Goal: Task Accomplishment & Management: Manage account settings

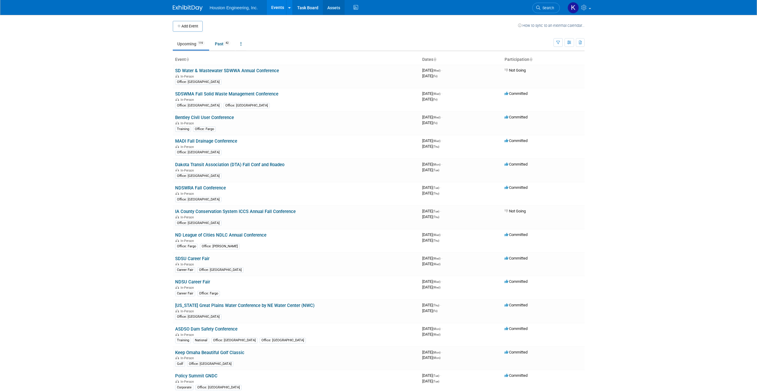
click at [330, 5] on link "Assets" at bounding box center [334, 7] width 22 height 15
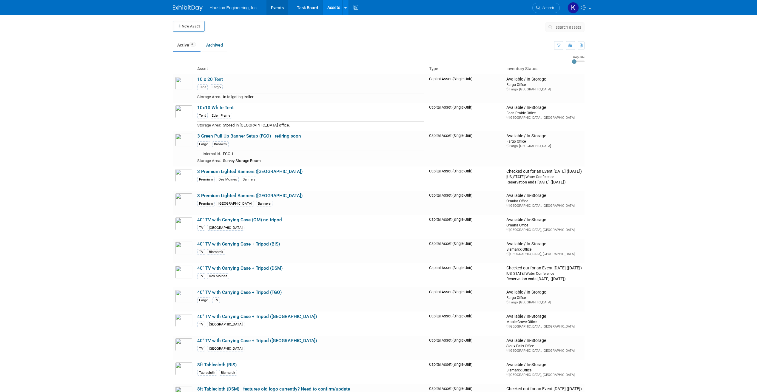
click at [283, 7] on link "Events" at bounding box center [277, 7] width 22 height 15
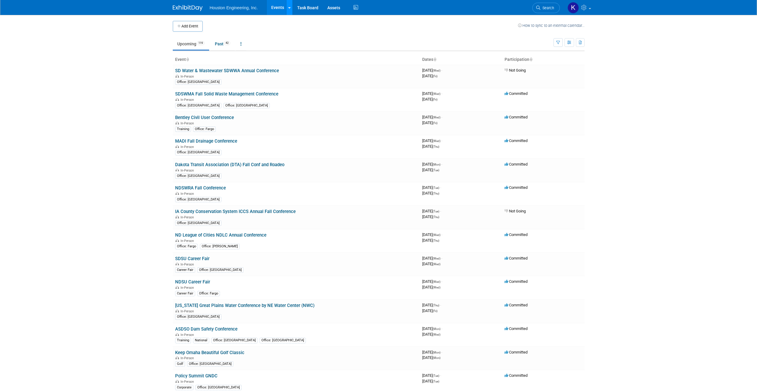
click at [287, 3] on link at bounding box center [289, 7] width 6 height 15
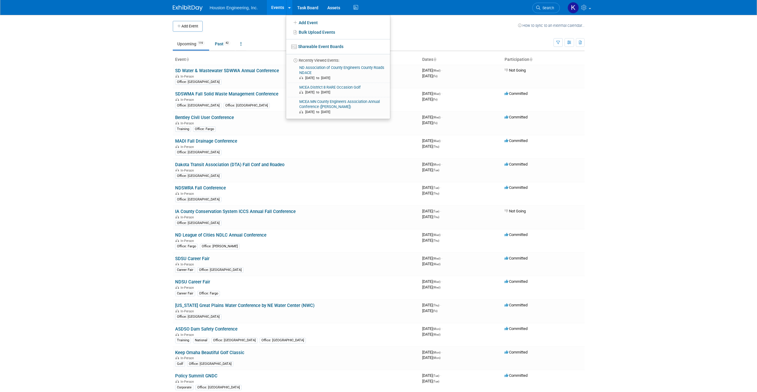
click at [278, 4] on link "Events" at bounding box center [278, 7] width 22 height 15
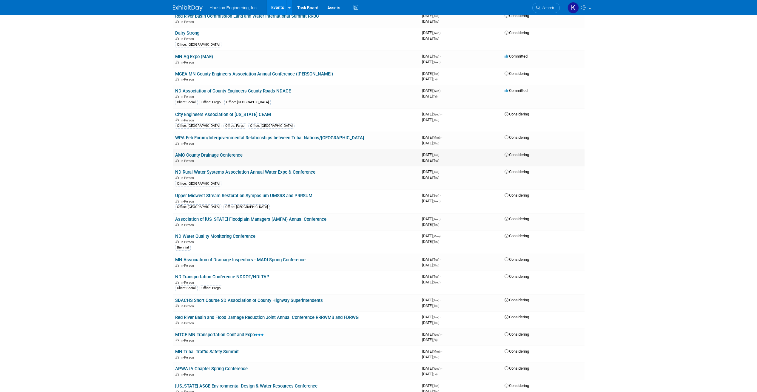
scroll to position [1282, 0]
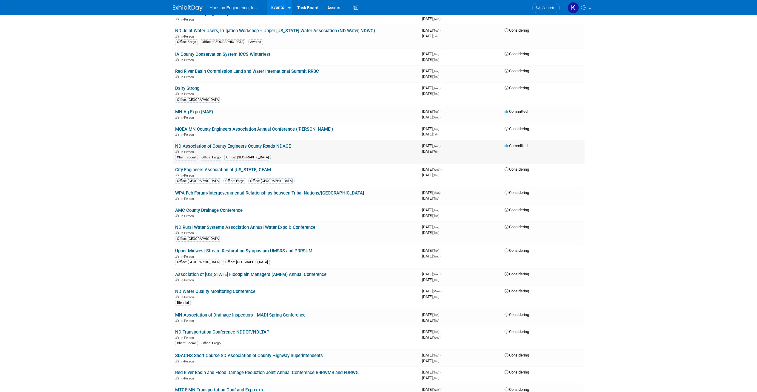
click at [275, 151] on div "In-Person" at bounding box center [296, 151] width 242 height 5
click at [271, 144] on link "ND Association of County Engineers County Roads NDACE" at bounding box center [233, 145] width 116 height 5
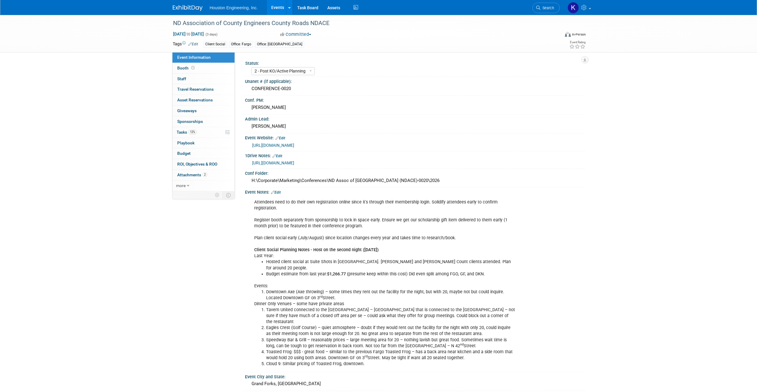
select select "2 - Post KO/Active Planning"
select select "Transportation"
